Goal: Information Seeking & Learning: Check status

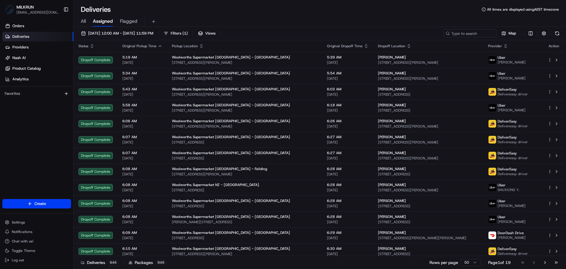
click at [83, 20] on span "All" at bounding box center [83, 21] width 5 height 7
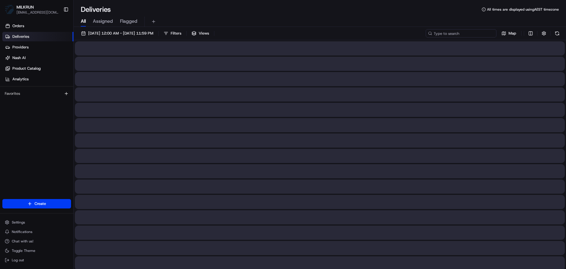
click at [462, 37] on input at bounding box center [461, 33] width 71 height 8
paste input "[PERSON_NAME] el sammak"
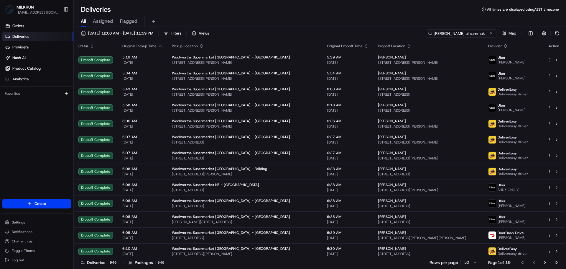
type input "[PERSON_NAME] el sammak"
